Goal: Transaction & Acquisition: Purchase product/service

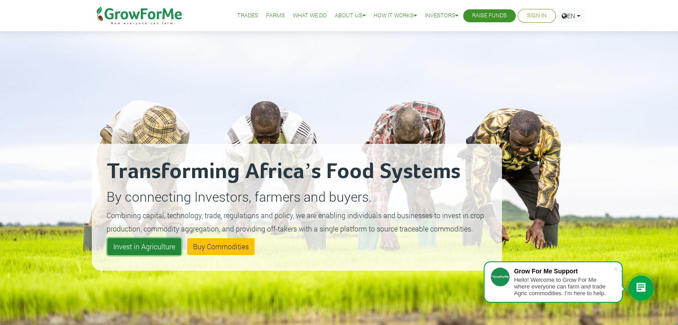
click at [130, 249] on link "Invest in Agriculture" at bounding box center [144, 246] width 74 height 17
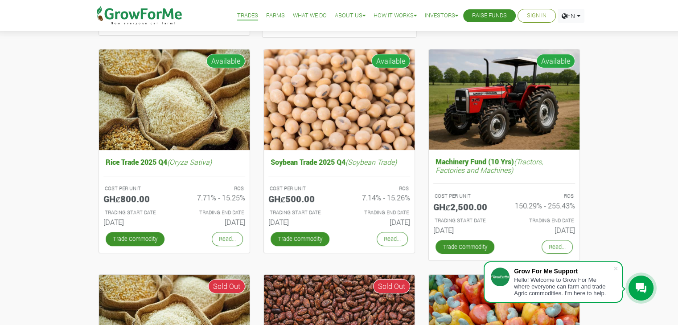
scroll to position [306, 0]
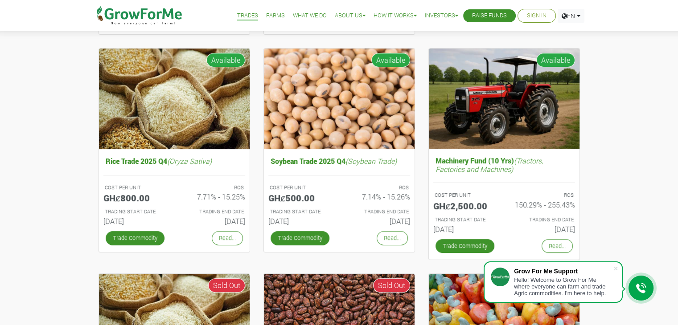
click at [527, 16] on link "Sign In" at bounding box center [537, 15] width 20 height 9
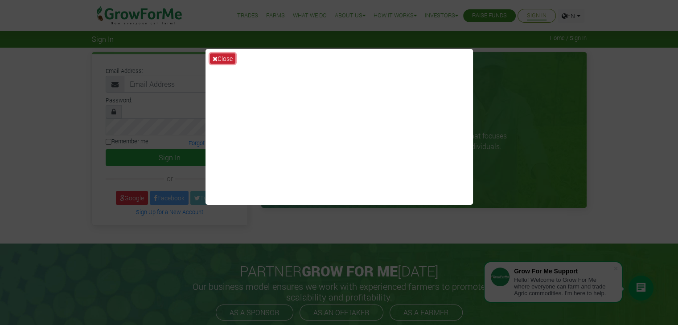
click at [213, 57] on icon at bounding box center [215, 59] width 5 height 6
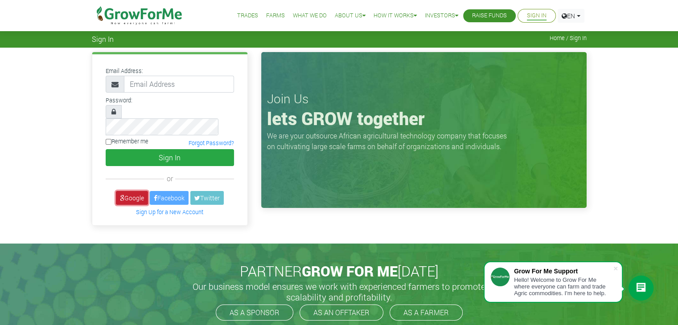
click at [135, 191] on link "Google" at bounding box center [132, 198] width 32 height 14
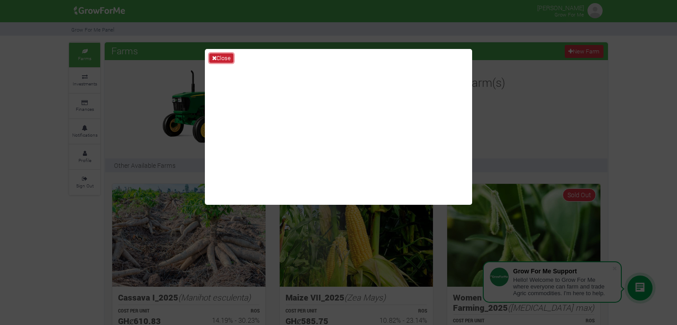
click at [221, 55] on button "Close" at bounding box center [221, 58] width 24 height 10
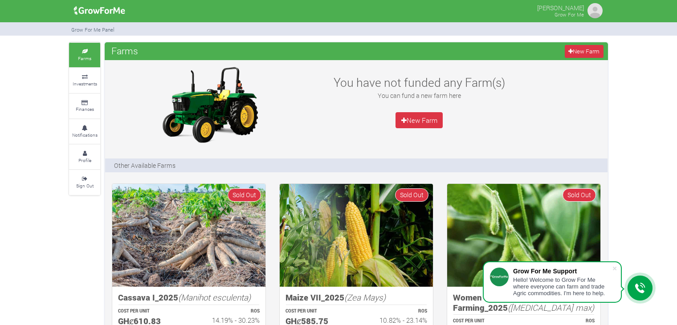
click at [595, 11] on img at bounding box center [595, 11] width 18 height 18
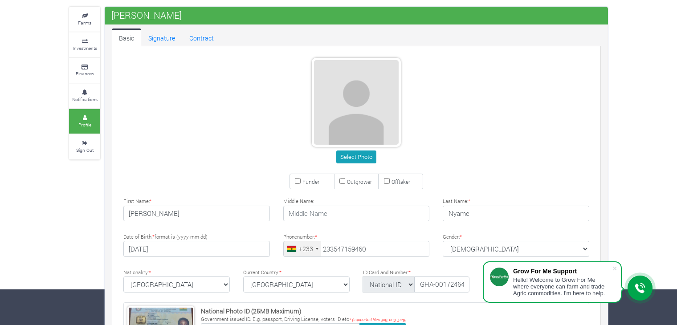
type input "54 715 9460"
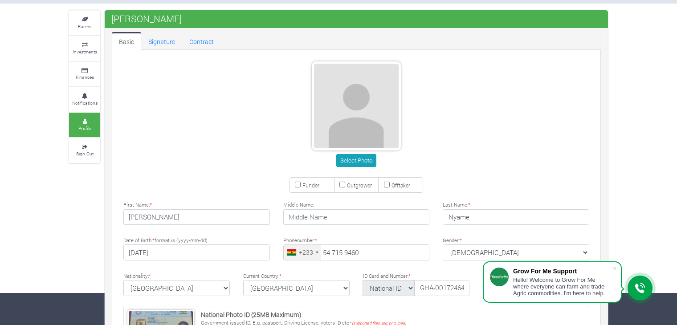
scroll to position [30, 0]
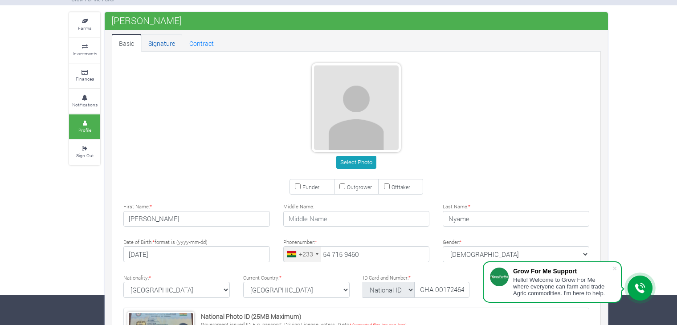
click at [160, 45] on link "Signature" at bounding box center [161, 43] width 41 height 18
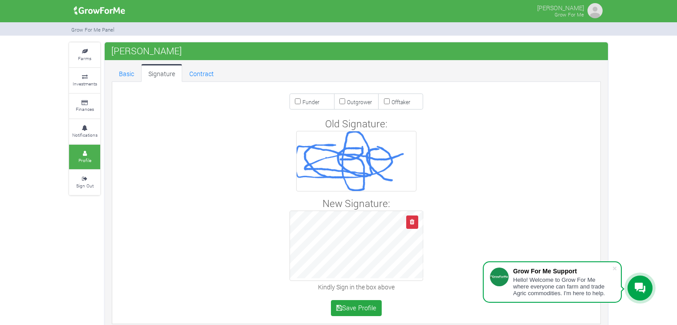
scroll to position [8, 0]
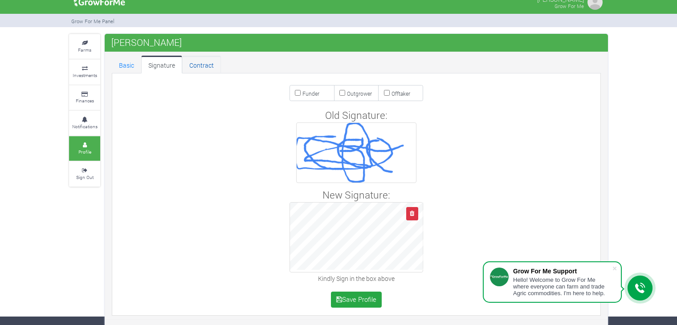
click at [197, 68] on link "Contract" at bounding box center [201, 65] width 39 height 18
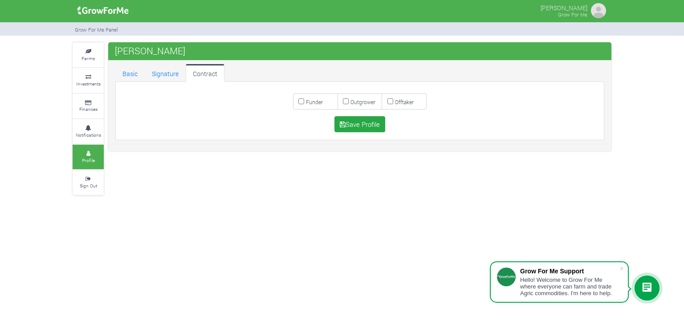
click at [324, 104] on label "Funder" at bounding box center [315, 102] width 45 height 16
click at [304, 104] on input "Funder" at bounding box center [302, 101] width 6 height 6
checkbox input "true"
click at [357, 122] on button "Save Profile" at bounding box center [360, 124] width 51 height 16
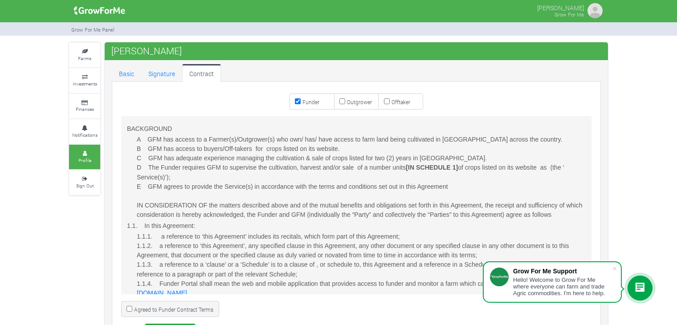
scroll to position [458, 0]
click at [614, 270] on span at bounding box center [614, 268] width 9 height 9
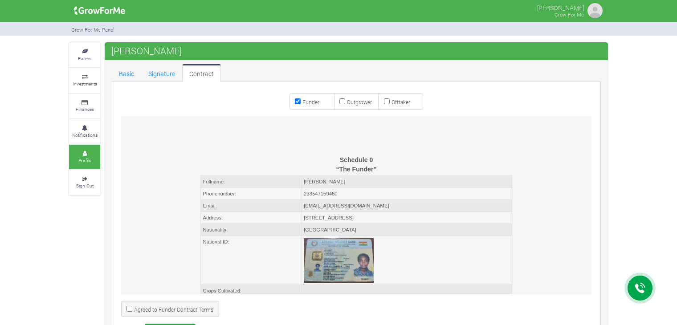
scroll to position [2577, 0]
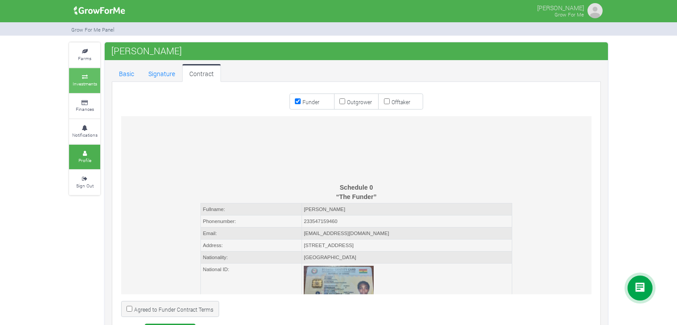
click at [78, 77] on icon at bounding box center [84, 77] width 27 height 4
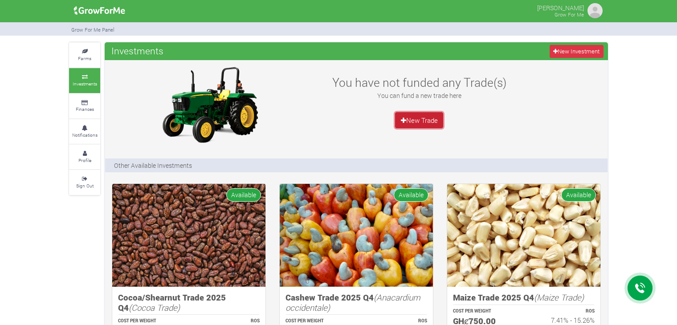
click at [421, 123] on link "New Trade" at bounding box center [419, 120] width 48 height 16
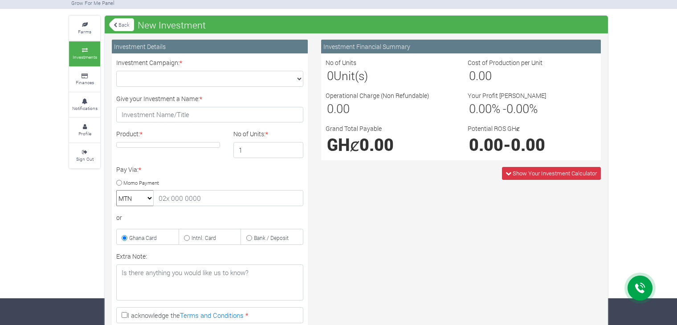
scroll to position [20, 0]
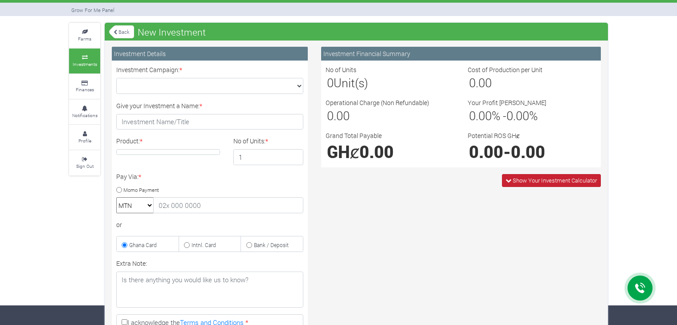
click at [506, 177] on span "Show Your Investment Calculator" at bounding box center [551, 180] width 99 height 13
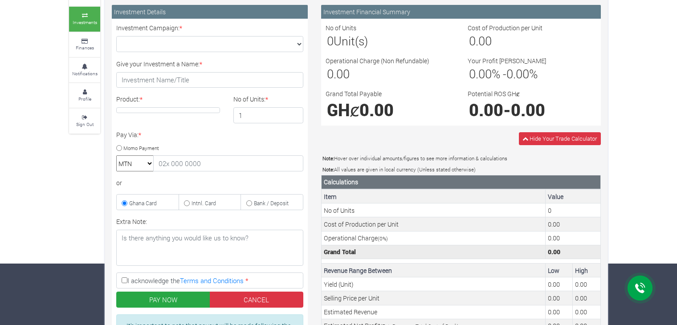
scroll to position [0, 0]
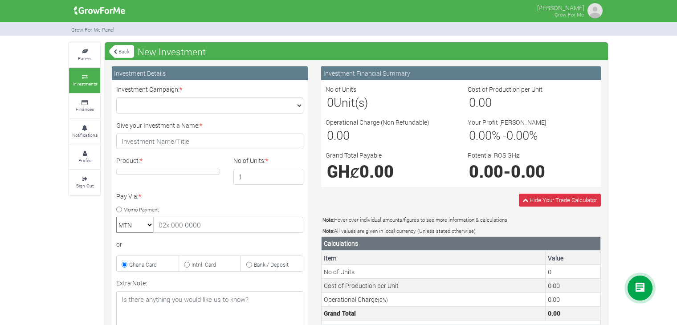
click at [123, 49] on link "Back" at bounding box center [121, 51] width 25 height 15
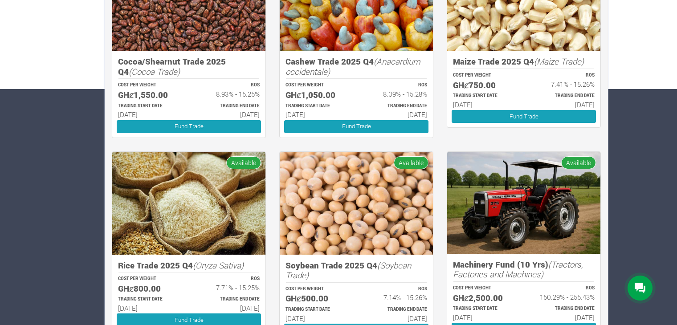
scroll to position [237, 0]
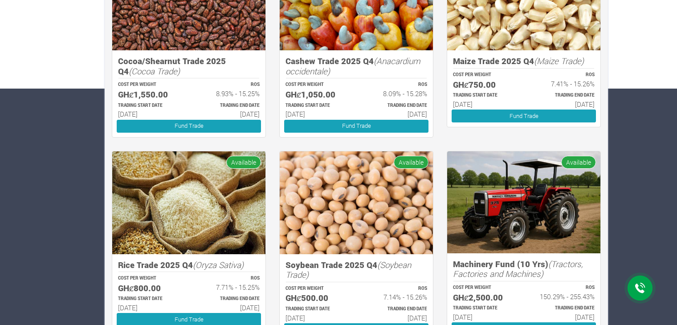
click at [582, 165] on span "Available" at bounding box center [578, 162] width 35 height 13
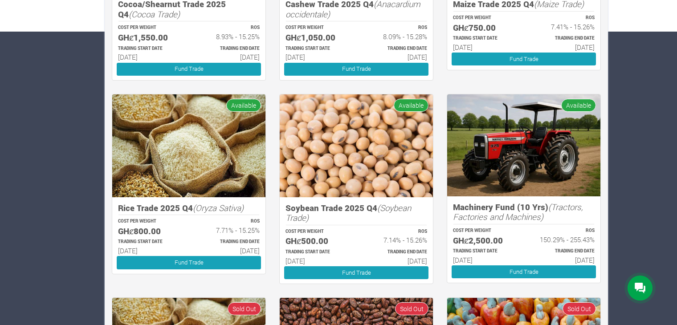
scroll to position [294, 0]
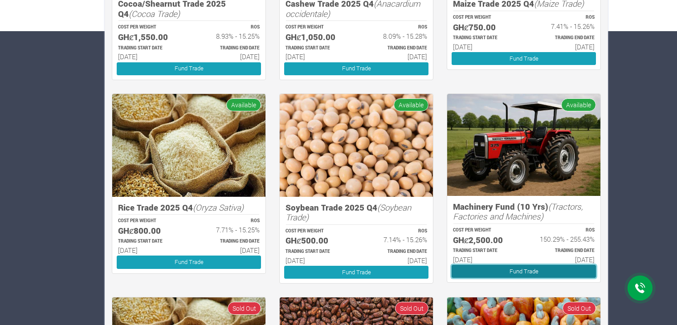
click at [520, 271] on link "Fund Trade" at bounding box center [524, 271] width 144 height 13
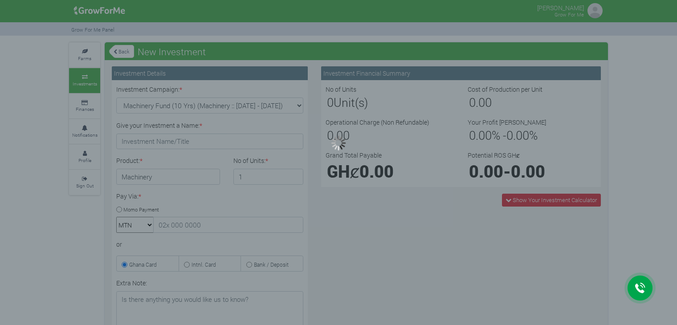
type input "1"
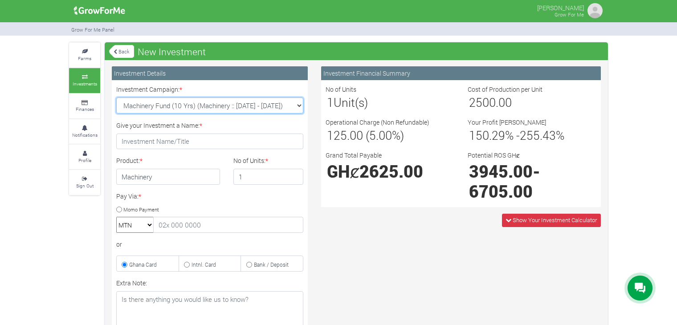
click at [299, 107] on select "Machinery Fund (10 Yrs) (Machinery :: 01st Jun 2025 - 01st Jun 2035) Maize Trad…" at bounding box center [209, 106] width 187 height 16
click at [371, 234] on div "Investment Financial Summary No of Units 1 Unit(s) Cost of Production per Unit …" at bounding box center [461, 255] width 293 height 379
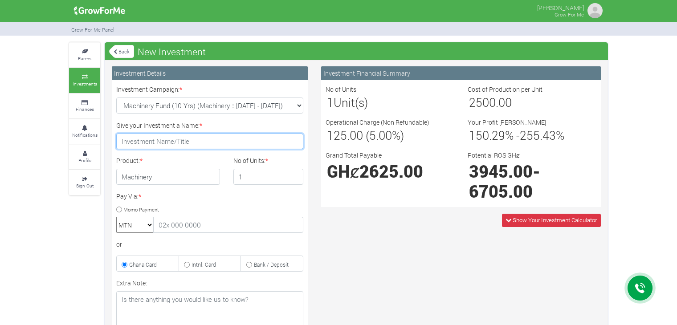
click at [189, 142] on input "Give your Investment a Name: *" at bounding box center [209, 142] width 187 height 16
type input "Macinery"
click at [132, 143] on input "Macinery" at bounding box center [209, 142] width 187 height 16
drag, startPoint x: 132, startPoint y: 143, endPoint x: 251, endPoint y: 143, distance: 119.0
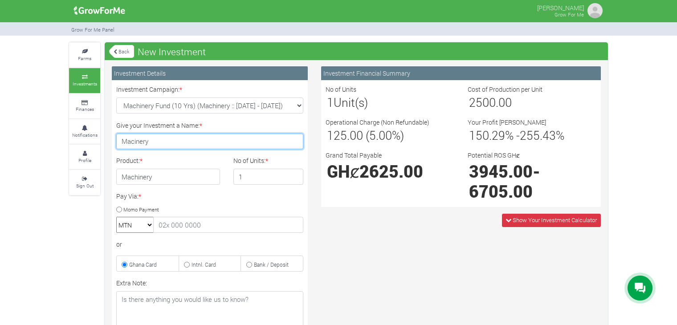
click at [251, 143] on input "Macinery" at bounding box center [209, 142] width 187 height 16
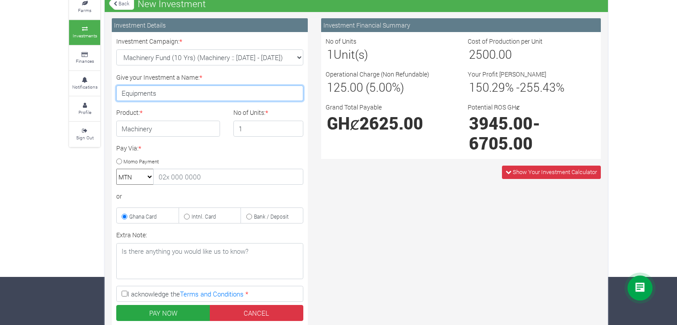
scroll to position [51, 0]
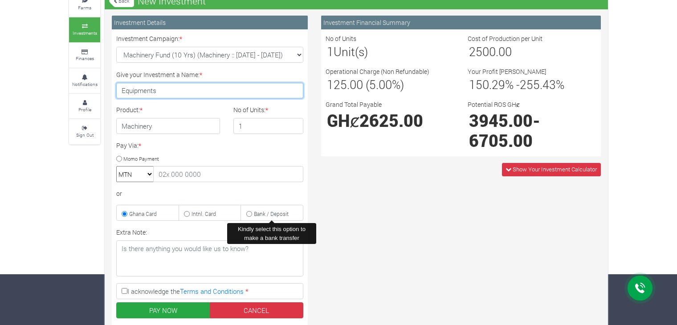
type input "Equipments"
click at [249, 209] on label "Bank / Deposit" at bounding box center [272, 213] width 63 height 16
click at [249, 211] on input "Bank / Deposit" at bounding box center [249, 214] width 6 height 6
radio input "true"
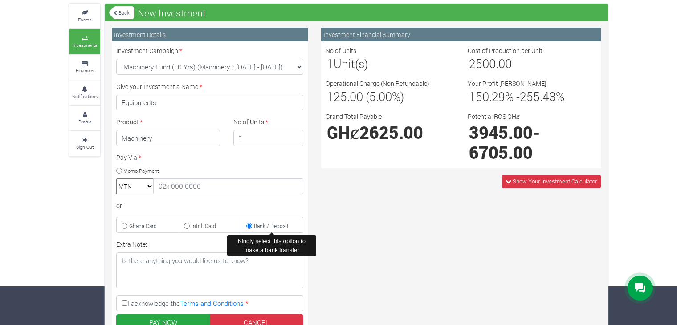
scroll to position [0, 0]
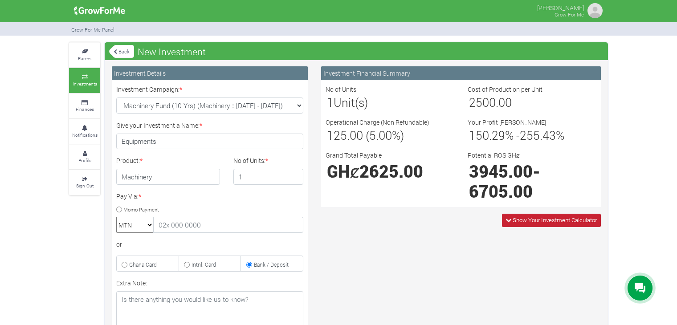
click at [504, 225] on span "Show Your Investment Calculator" at bounding box center [551, 220] width 99 height 13
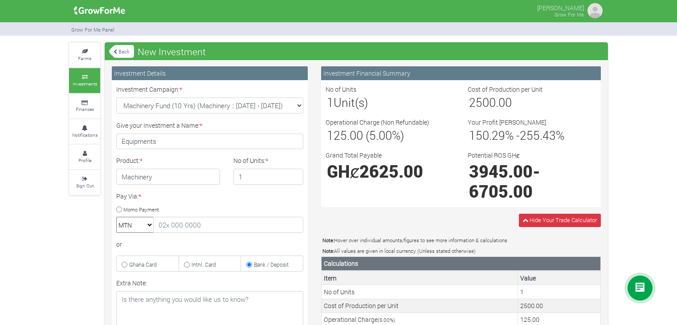
click at [111, 53] on link "Back" at bounding box center [121, 51] width 25 height 15
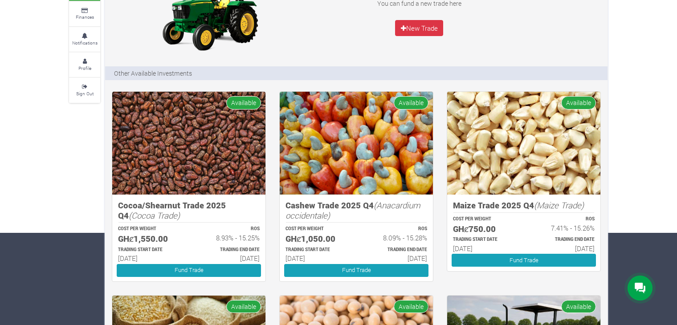
scroll to position [90, 0]
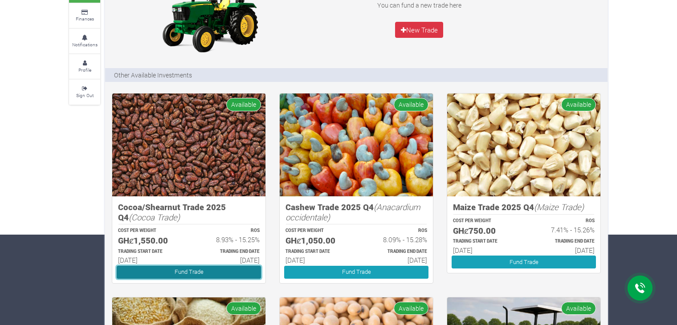
click at [201, 268] on link "Fund Trade" at bounding box center [189, 272] width 144 height 13
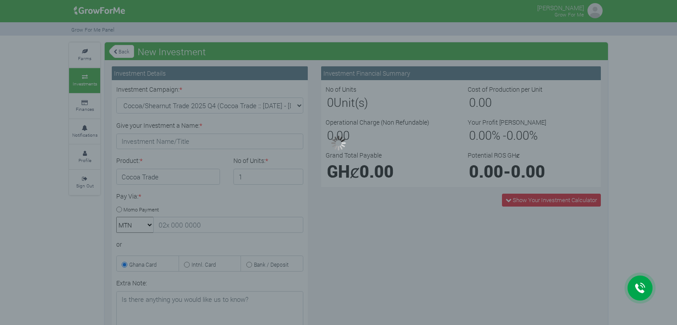
type input "1"
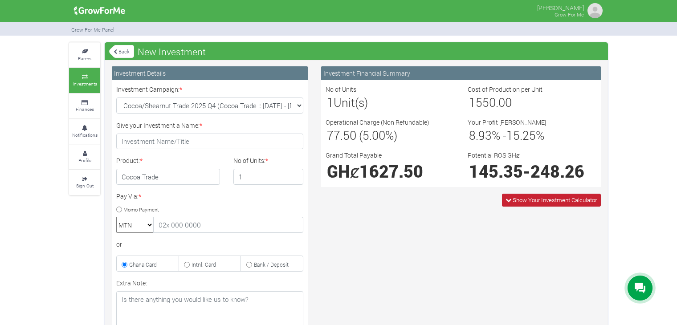
click at [508, 204] on span "Show Your Investment Calculator" at bounding box center [551, 200] width 99 height 13
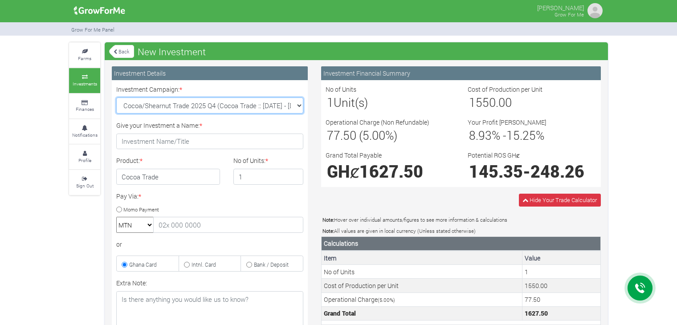
click at [188, 102] on select "Cocoa/Shearnut Trade 2025 Q4 (Cocoa Trade :: 01st Oct 2025 - 31st Mar 2026) Mai…" at bounding box center [209, 106] width 187 height 16
select select "43"
click at [116, 98] on select "Cocoa/Shearnut Trade 2025 Q4 (Cocoa Trade :: 01st Oct 2025 - 31st Mar 2026) Mai…" at bounding box center [209, 106] width 187 height 16
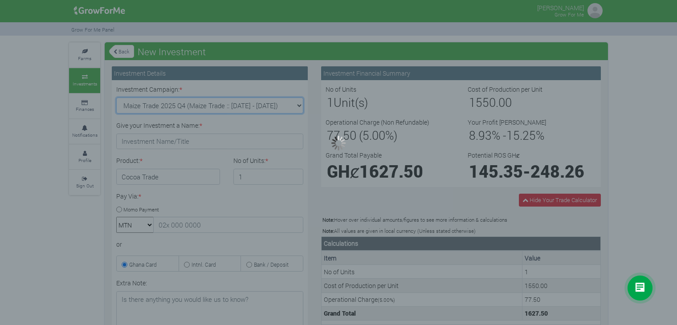
type input "1"
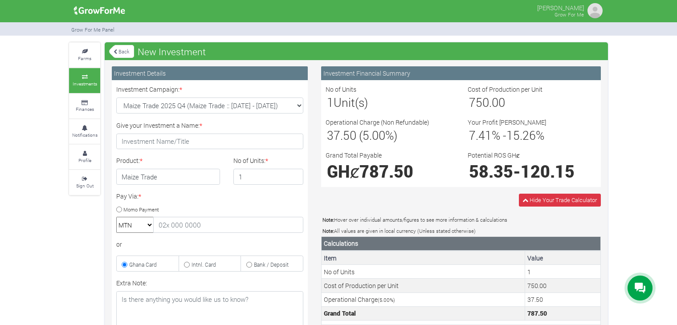
click at [119, 52] on link "Back" at bounding box center [121, 51] width 25 height 15
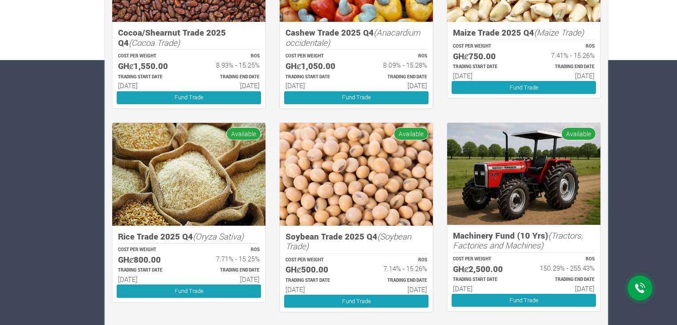
scroll to position [265, 0]
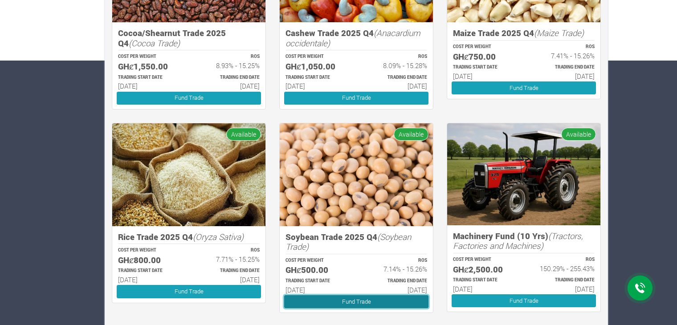
click at [346, 298] on link "Fund Trade" at bounding box center [356, 301] width 144 height 13
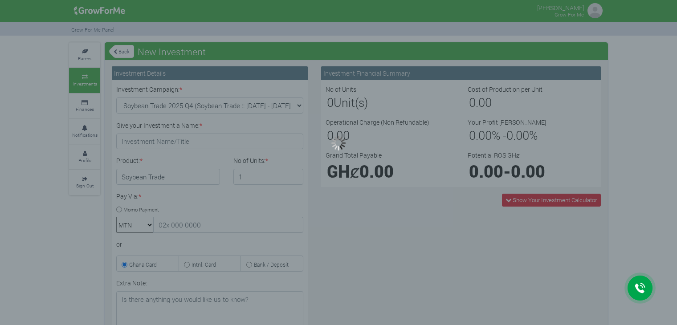
type input "1"
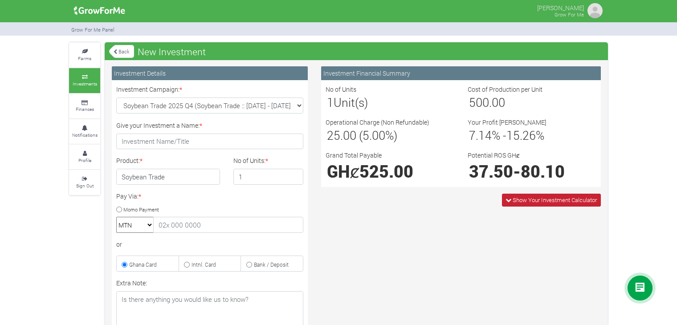
click at [508, 198] on icon at bounding box center [509, 200] width 6 height 6
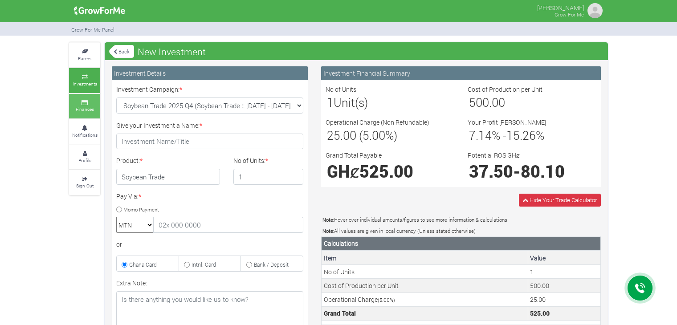
click at [77, 104] on link "Finances" at bounding box center [84, 106] width 31 height 25
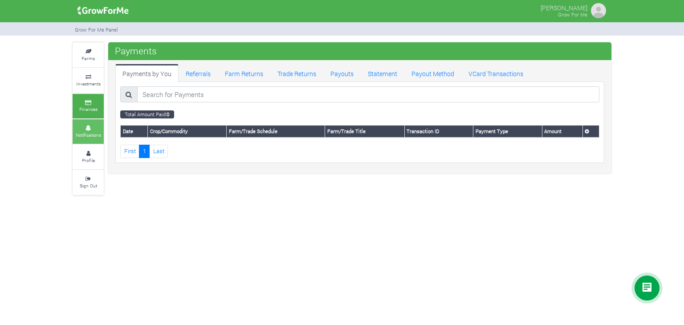
click at [82, 123] on link "Notifications" at bounding box center [88, 131] width 31 height 25
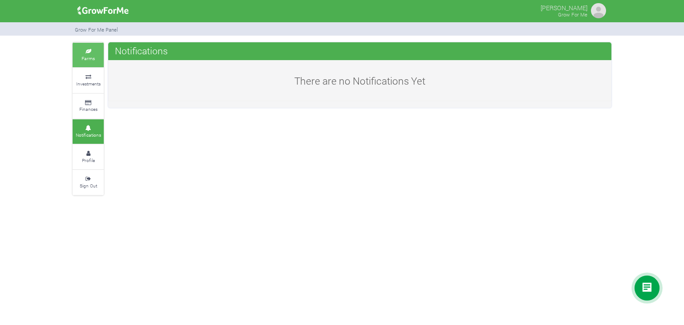
click at [76, 50] on icon at bounding box center [88, 51] width 27 height 4
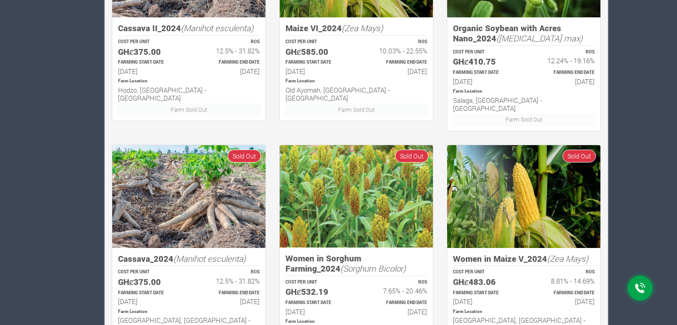
scroll to position [553, 0]
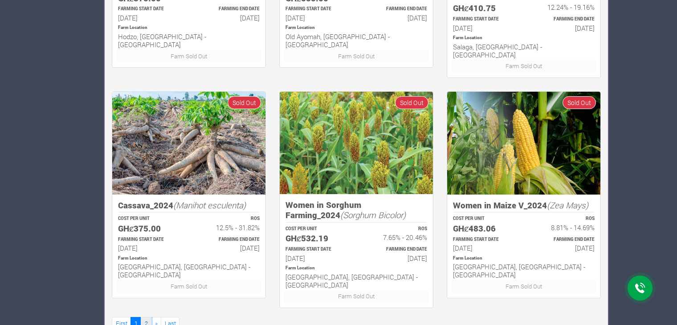
click at [145, 317] on link "2" at bounding box center [146, 323] width 11 height 13
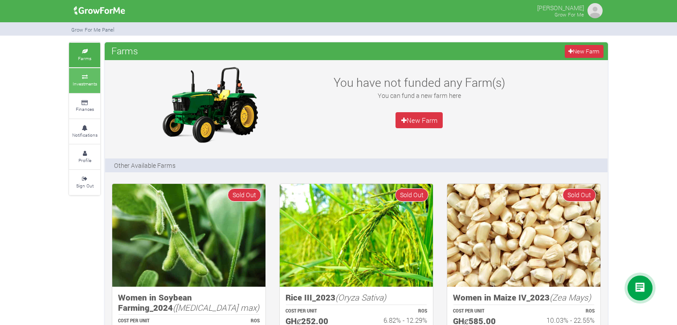
click at [93, 79] on link "Investments" at bounding box center [84, 80] width 31 height 25
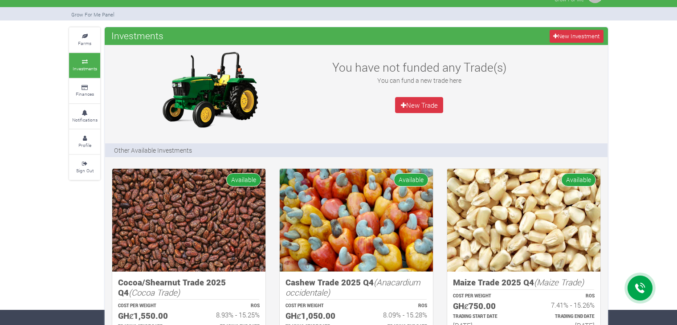
scroll to position [73, 0]
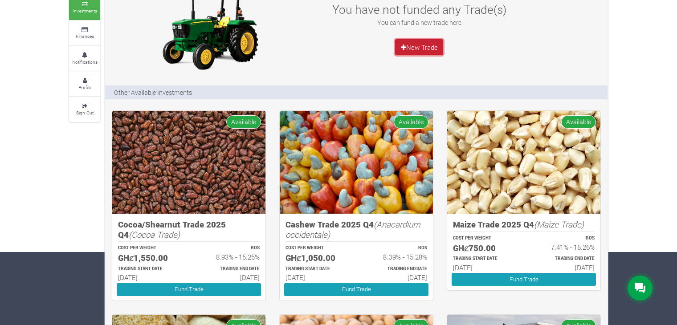
click at [416, 49] on link "New Trade" at bounding box center [419, 47] width 48 height 16
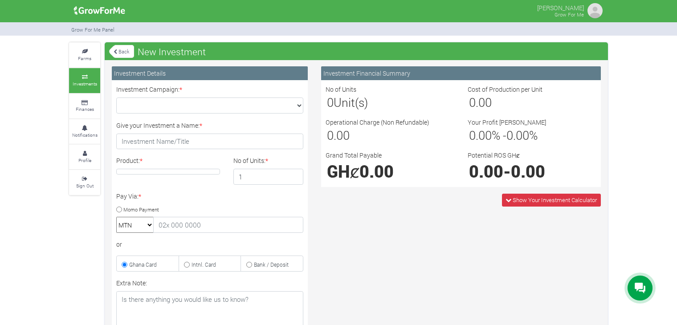
click at [119, 55] on link "Back" at bounding box center [121, 51] width 25 height 15
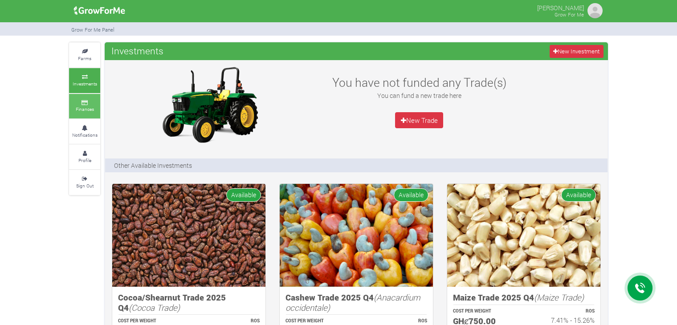
click at [83, 106] on small "Finances" at bounding box center [85, 109] width 18 height 6
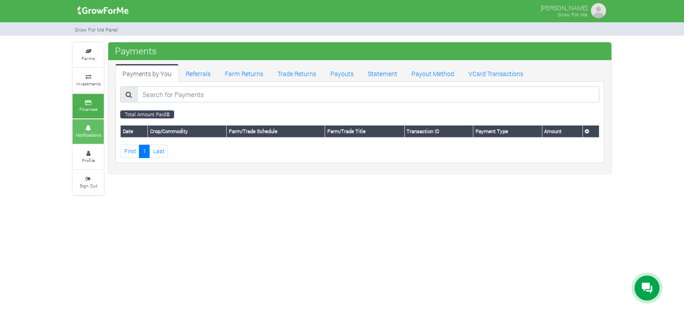
click at [89, 135] on small "Notifications" at bounding box center [88, 135] width 25 height 6
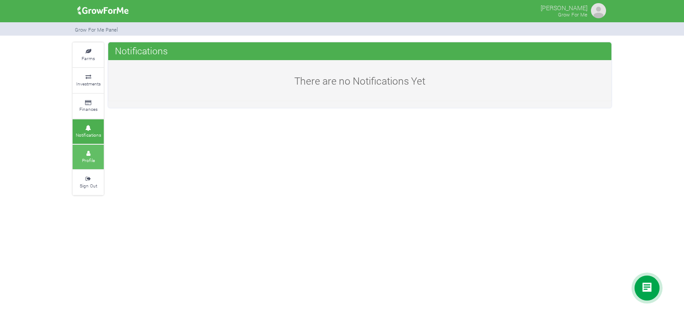
click at [94, 161] on small "Profile" at bounding box center [88, 160] width 13 height 6
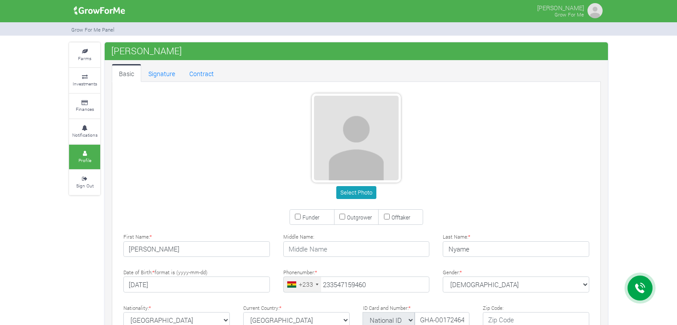
type input "54 715 9460"
click at [198, 71] on link "Contract" at bounding box center [201, 73] width 39 height 18
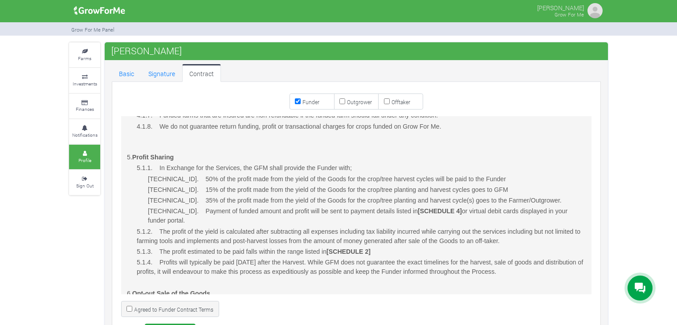
scroll to position [863, 0]
click at [98, 84] on link "Investments" at bounding box center [84, 80] width 31 height 25
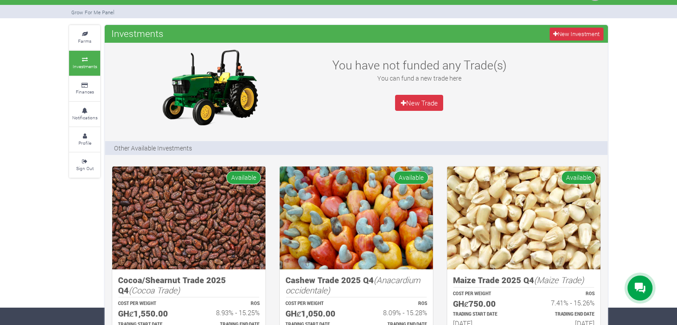
scroll to position [20, 0]
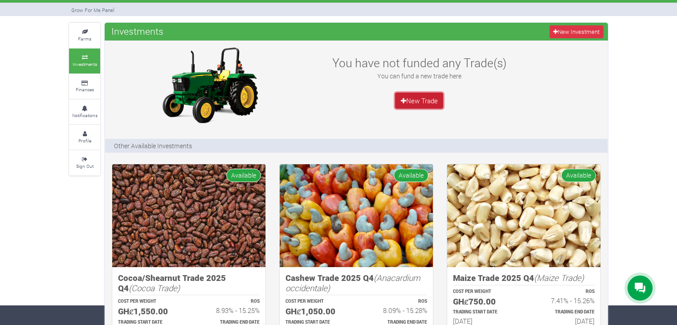
click at [415, 101] on link "New Trade" at bounding box center [419, 101] width 48 height 16
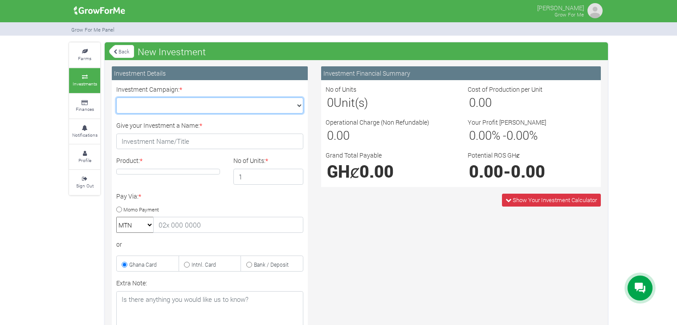
click at [228, 106] on select "Maize Trade 2025 Q4 (Maize Trade :: [DATE] - [DATE]) Cashew Trade 2025 Q4 (Cash…" at bounding box center [209, 106] width 187 height 16
select select "43"
click at [116, 98] on select "Maize Trade 2025 Q4 (Maize Trade :: [DATE] - [DATE]) Cashew Trade 2025 Q4 (Cash…" at bounding box center [209, 106] width 187 height 16
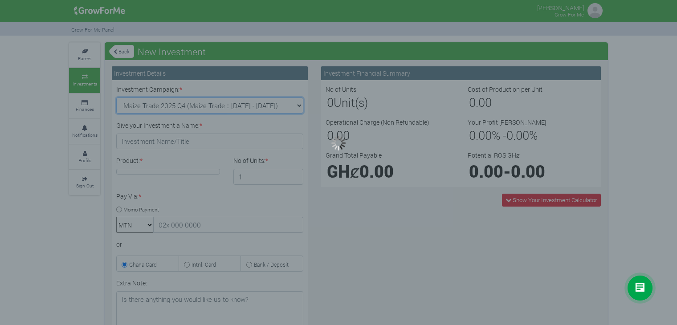
type input "1"
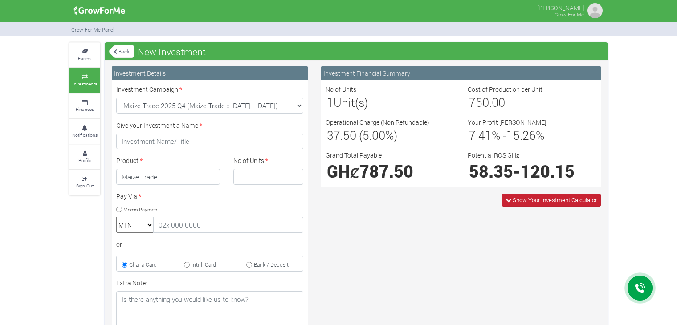
click at [520, 200] on span "Show Your Investment Calculator" at bounding box center [555, 200] width 84 height 8
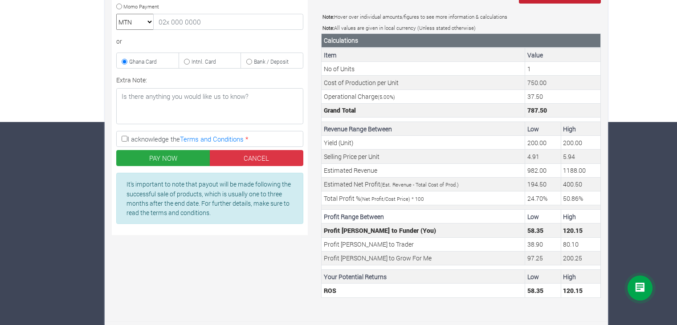
scroll to position [204, 0]
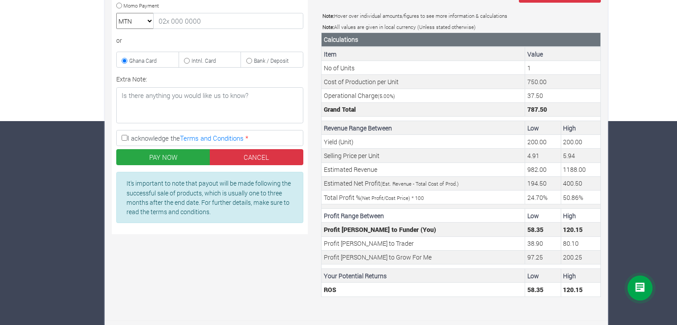
click at [647, 170] on div "Farms Investments Finances Notifications Profile Sign Out Back New Investment" at bounding box center [338, 83] width 677 height 490
